Goal: Task Accomplishment & Management: Use online tool/utility

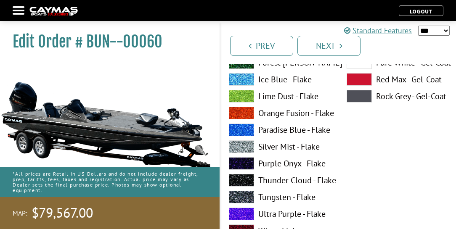
scroll to position [1634, 0]
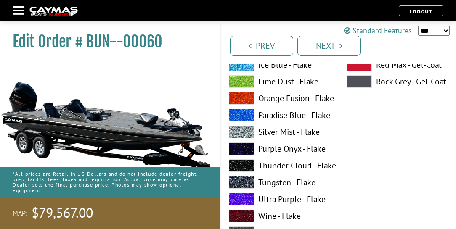
click at [273, 166] on label "Thunder Cloud - Flake" at bounding box center [279, 165] width 101 height 13
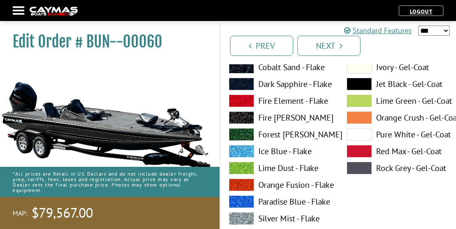
scroll to position [1923, 0]
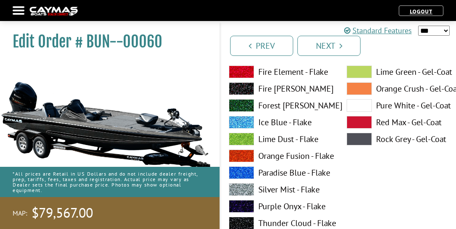
click at [273, 222] on label "Thunder Cloud - Flake" at bounding box center [279, 223] width 101 height 13
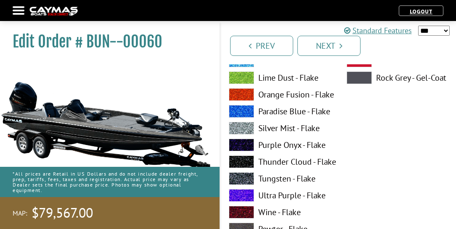
scroll to position [2331, 0]
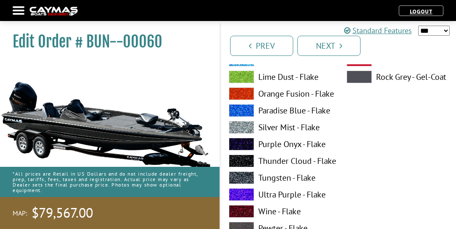
click at [275, 160] on label "Thunder Cloud - Flake" at bounding box center [279, 161] width 101 height 13
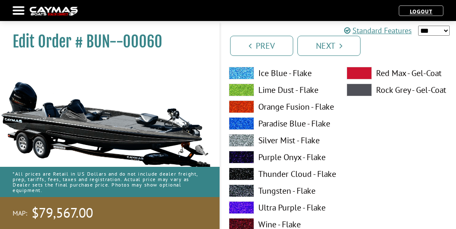
scroll to position [2668, 0]
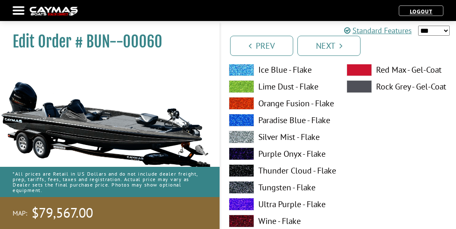
click at [275, 189] on label "Tungsten - Flake" at bounding box center [279, 187] width 101 height 13
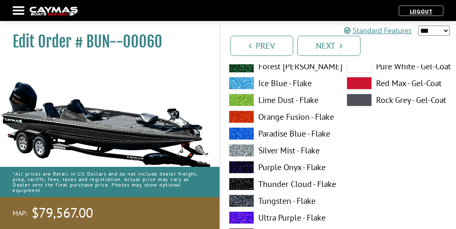
scroll to position [3004, 0]
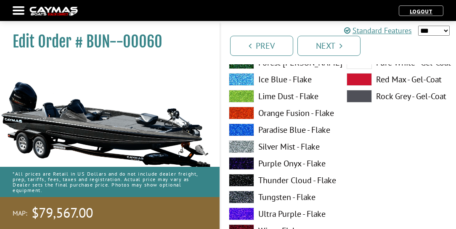
click at [272, 148] on label "Silver Mist - Flake" at bounding box center [279, 146] width 101 height 13
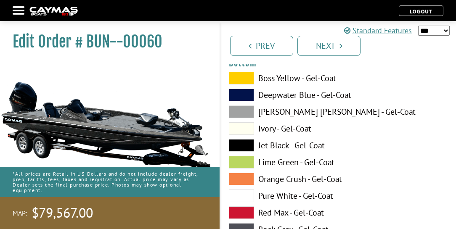
scroll to position [3221, 0]
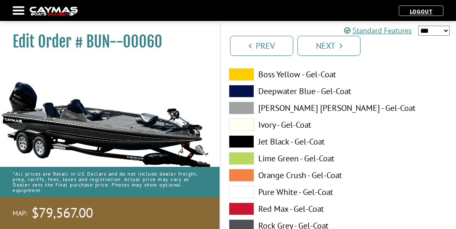
click at [270, 142] on label "Jet Black - Gel-Coat" at bounding box center [279, 141] width 101 height 13
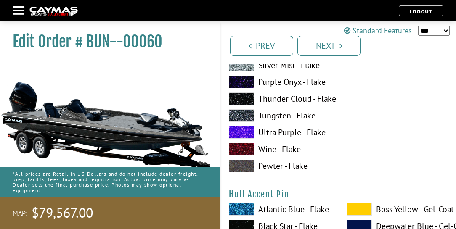
scroll to position [3629, 0]
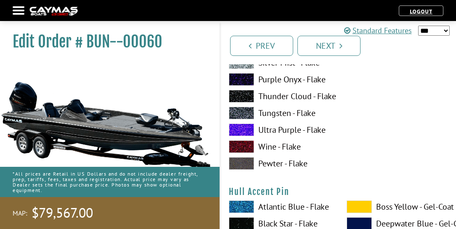
click at [271, 114] on label "Tungsten - Flake" at bounding box center [279, 113] width 101 height 13
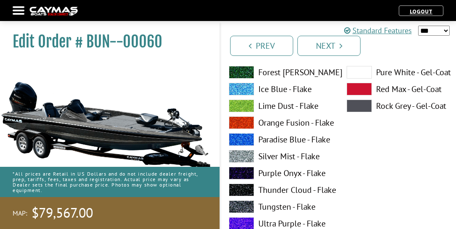
scroll to position [3918, 0]
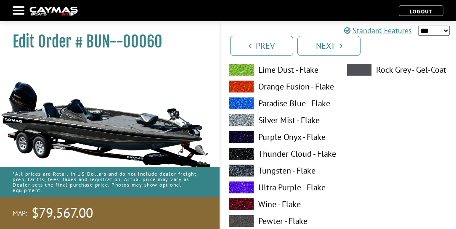
click at [276, 121] on label "Silver Mist - Flake" at bounding box center [279, 120] width 101 height 13
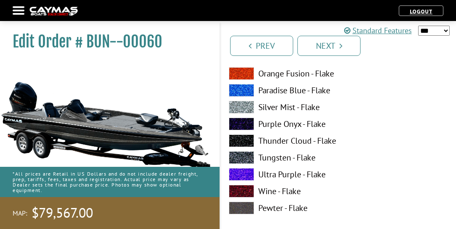
scroll to position [4278, 0]
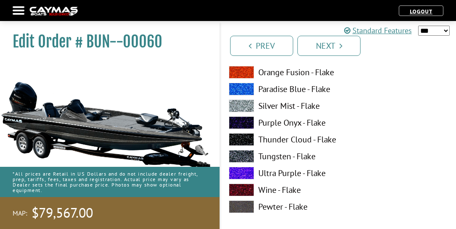
click at [273, 140] on label "Thunder Cloud - Flake" at bounding box center [279, 139] width 101 height 13
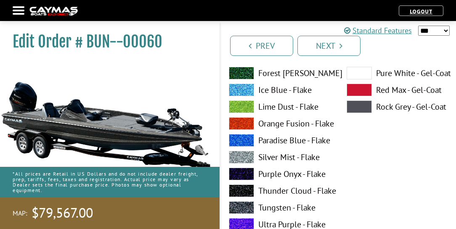
scroll to position [4591, 0]
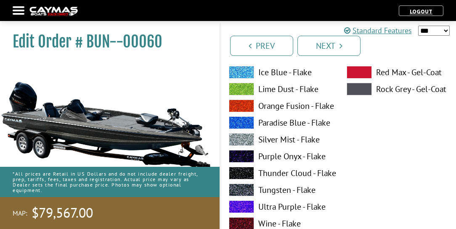
click at [270, 141] on label "Silver Mist - Flake" at bounding box center [279, 139] width 101 height 13
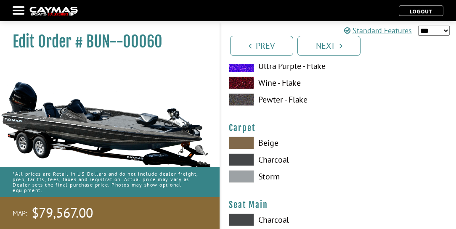
scroll to position [4735, 0]
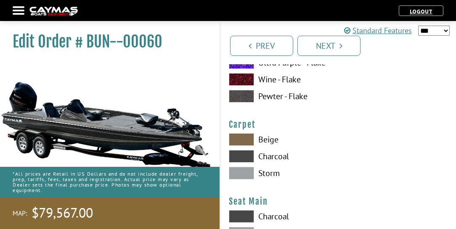
click at [275, 156] on label "Charcoal" at bounding box center [279, 156] width 101 height 13
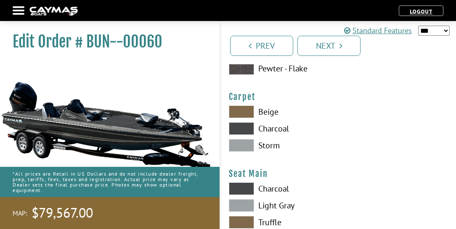
scroll to position [4807, 0]
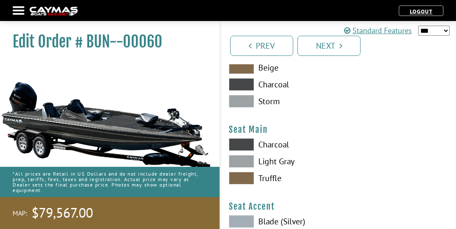
click at [274, 145] on label "Charcoal" at bounding box center [279, 144] width 101 height 13
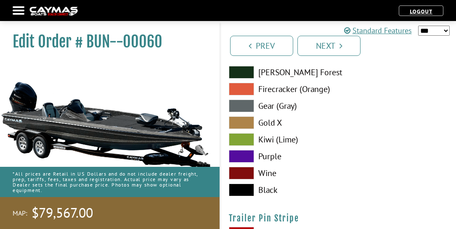
scroll to position [5023, 0]
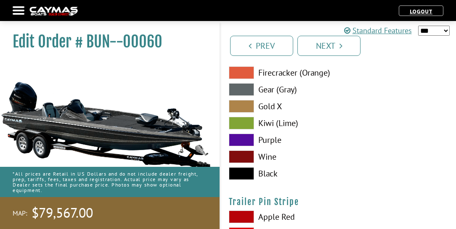
click at [270, 173] on label "Black" at bounding box center [279, 173] width 101 height 13
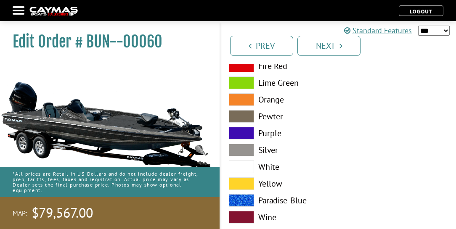
scroll to position [5192, 0]
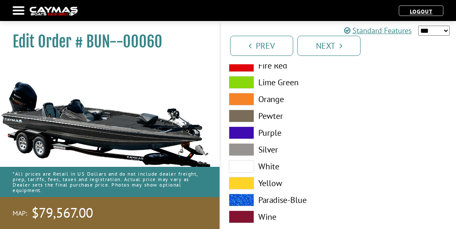
click at [271, 149] on label "Silver" at bounding box center [279, 149] width 101 height 13
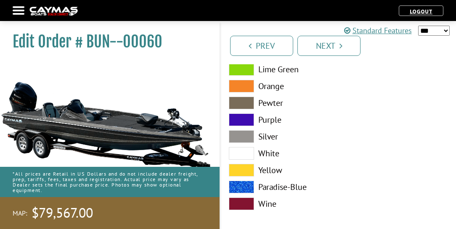
scroll to position [5211, 0]
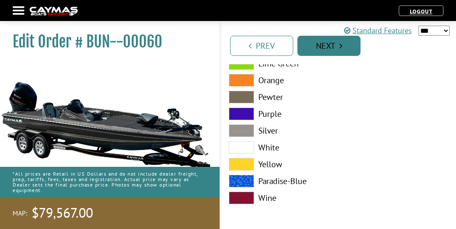
click at [340, 45] on icon "Pagination" at bounding box center [340, 46] width 3 height 8
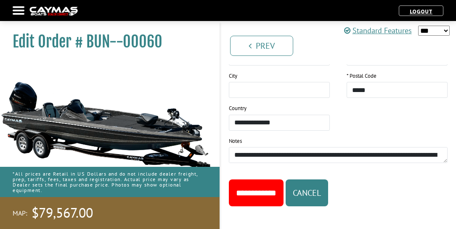
scroll to position [850, 0]
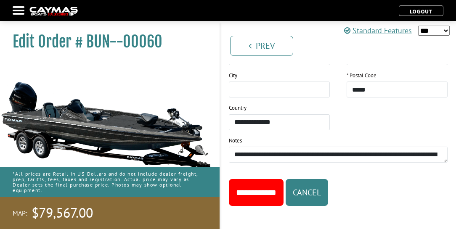
click at [269, 186] on input "**********" at bounding box center [256, 192] width 55 height 27
